Goal: Task Accomplishment & Management: Manage account settings

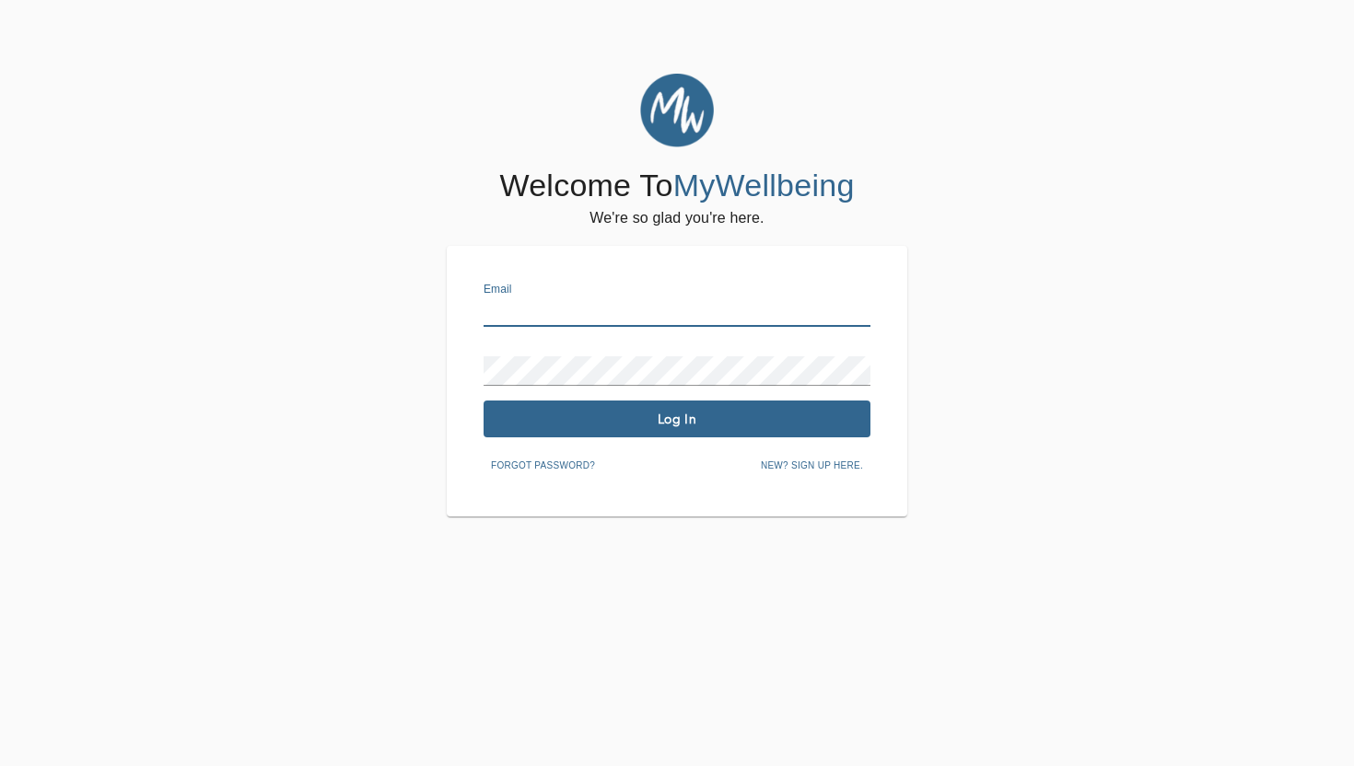
click at [546, 315] on input "text" at bounding box center [676, 311] width 387 height 29
type input "[PERSON_NAME][EMAIL_ADDRESS][DOMAIN_NAME]"
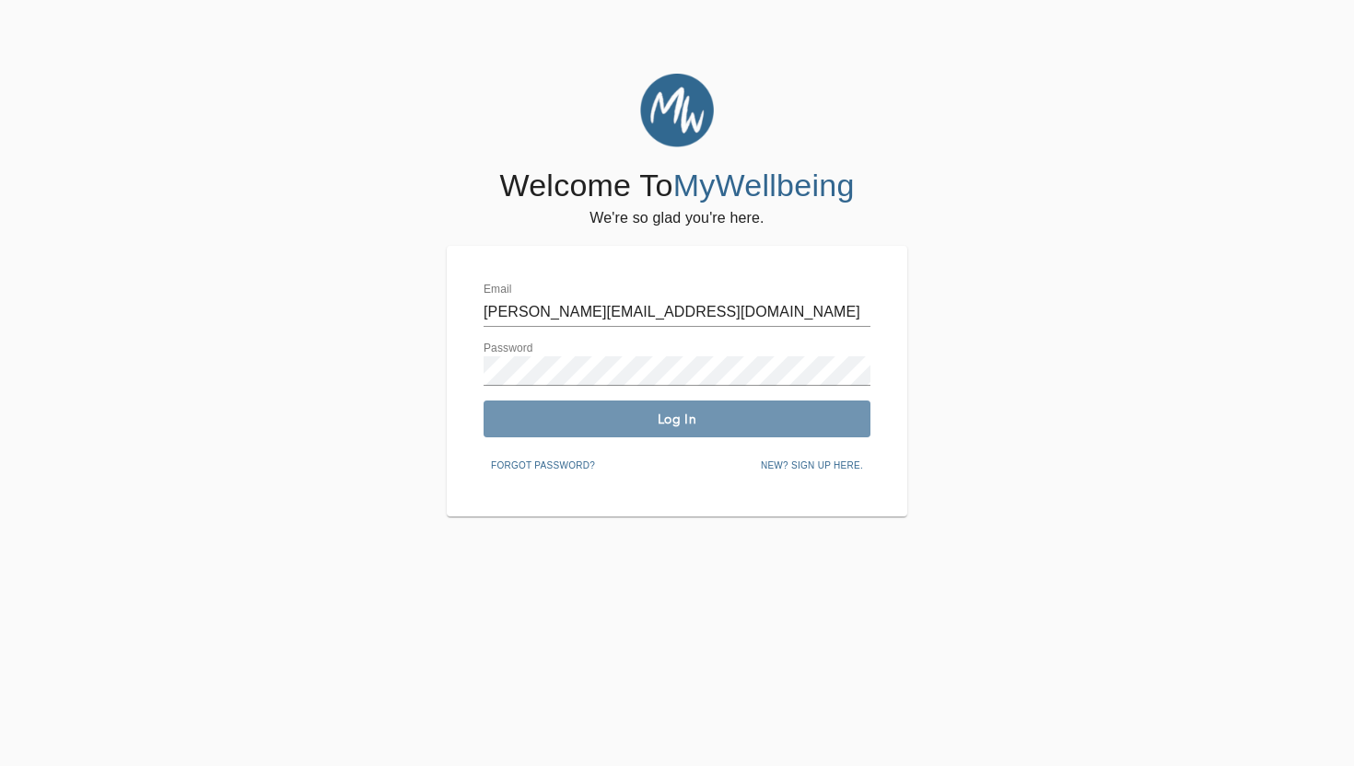
click at [632, 423] on span "Log In" at bounding box center [677, 419] width 372 height 17
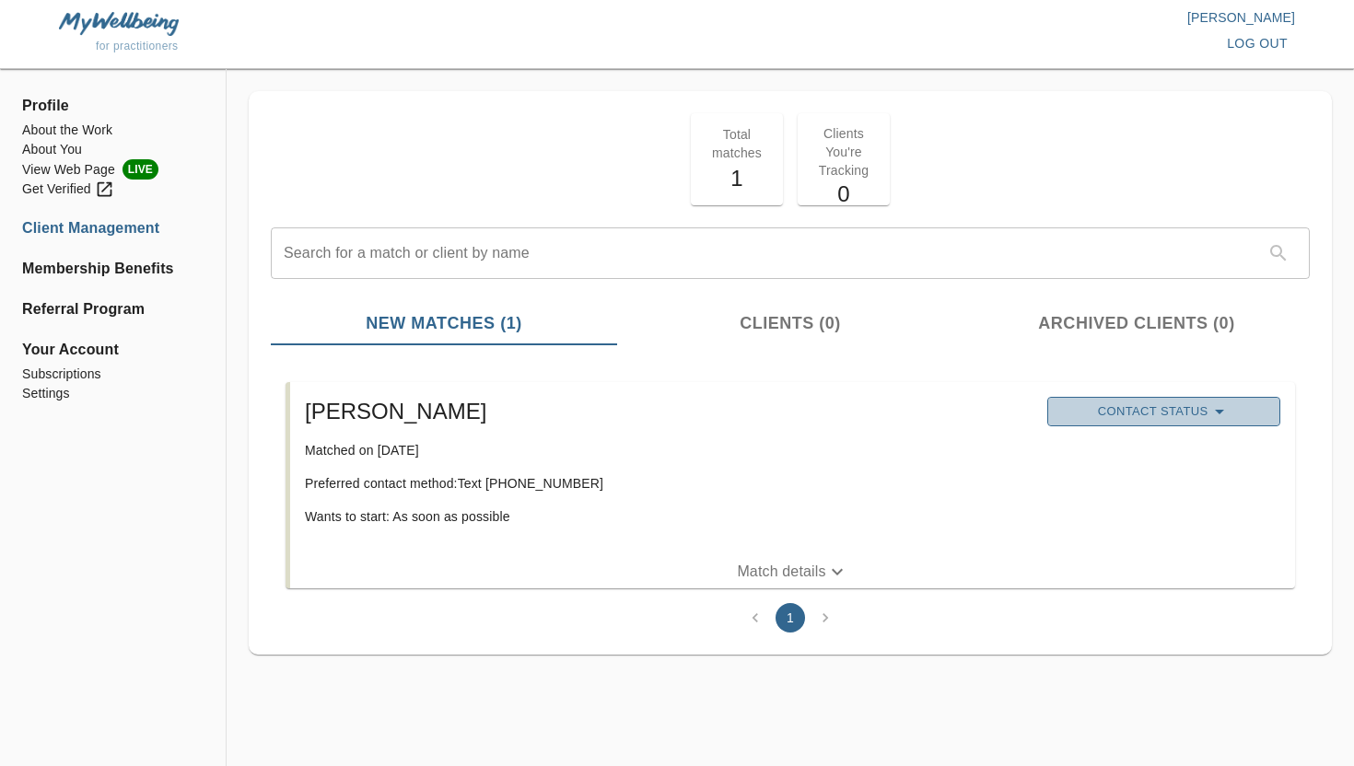
click at [1108, 410] on span "Contact Status" at bounding box center [1163, 412] width 215 height 22
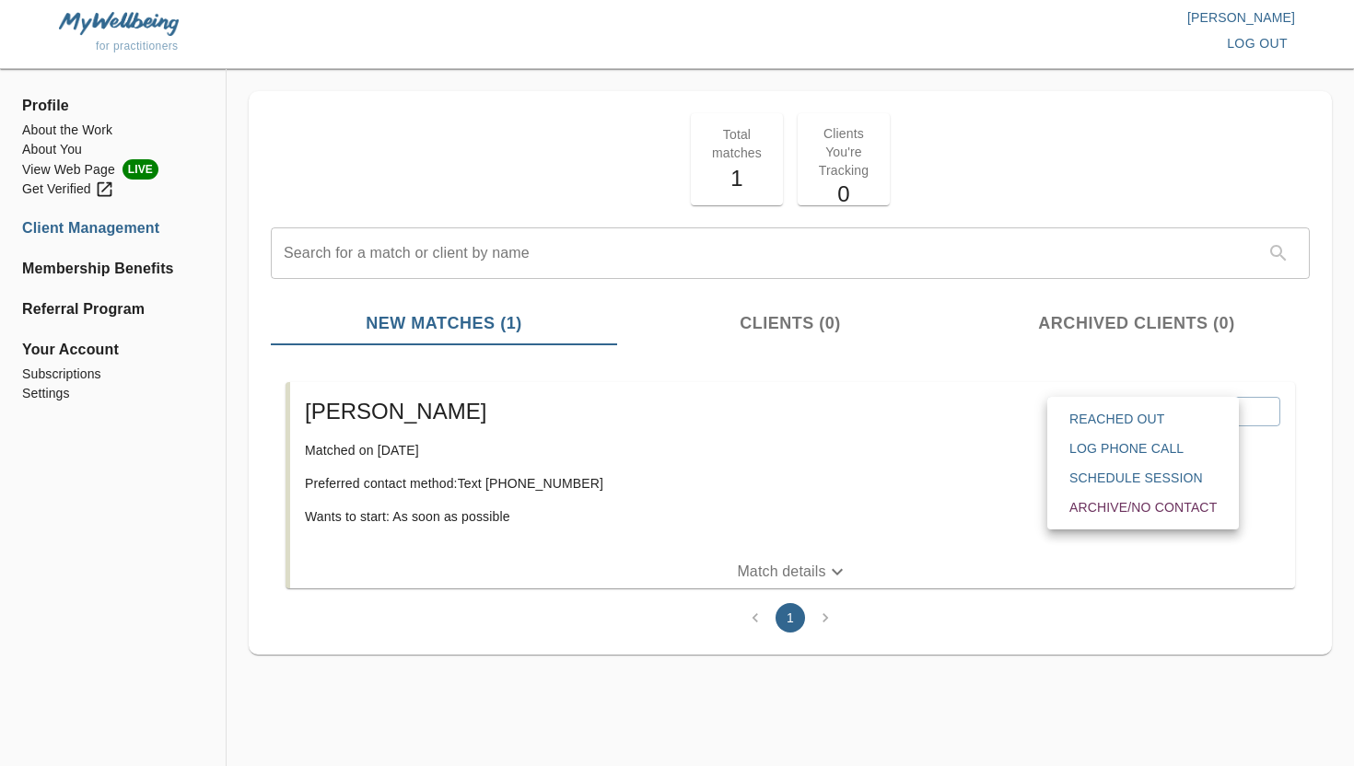
click at [1097, 421] on span "Reached Out" at bounding box center [1142, 419] width 147 height 18
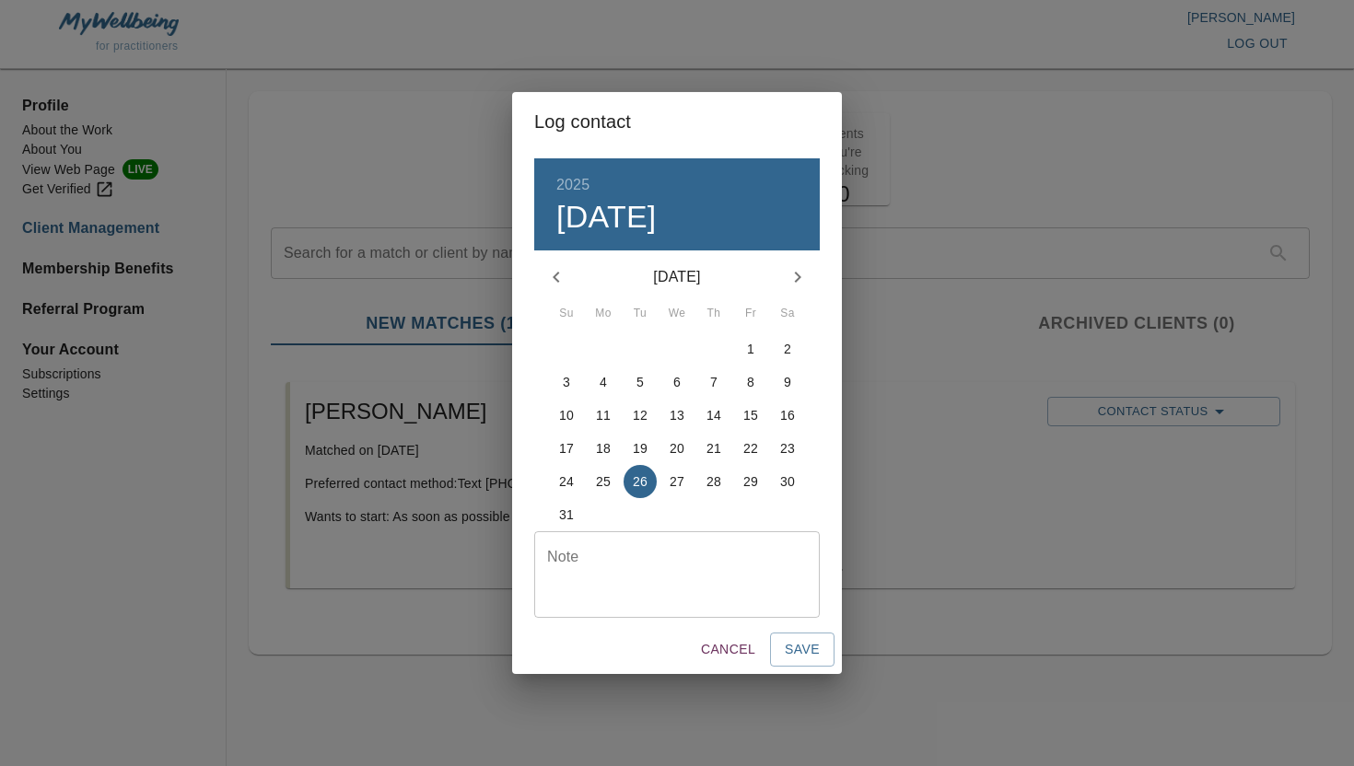
click at [683, 413] on p "13" at bounding box center [676, 415] width 15 height 18
click at [800, 656] on span "Save" at bounding box center [801, 649] width 35 height 23
